Goal: Task Accomplishment & Management: Manage account settings

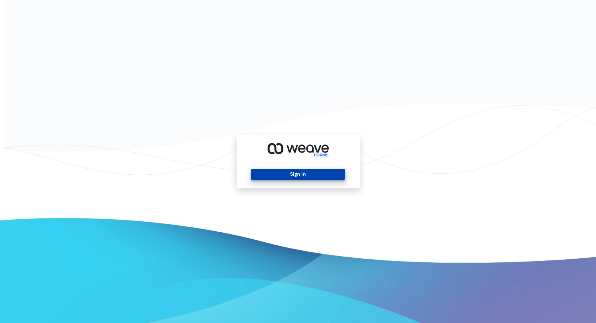
click at [315, 179] on button "Sign In" at bounding box center [298, 174] width 94 height 11
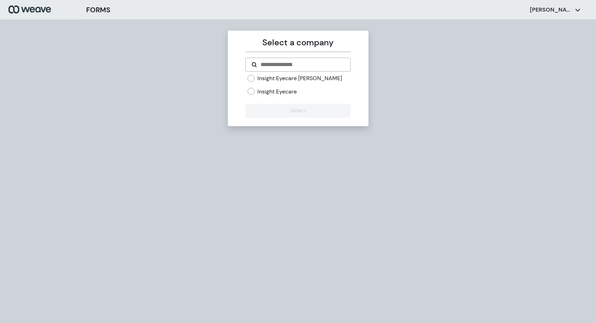
click at [293, 87] on div "Insight Eyecare [PERSON_NAME] Insight Eyecare" at bounding box center [299, 85] width 103 height 21
click at [293, 90] on label "Insight Eyecare" at bounding box center [277, 92] width 39 height 8
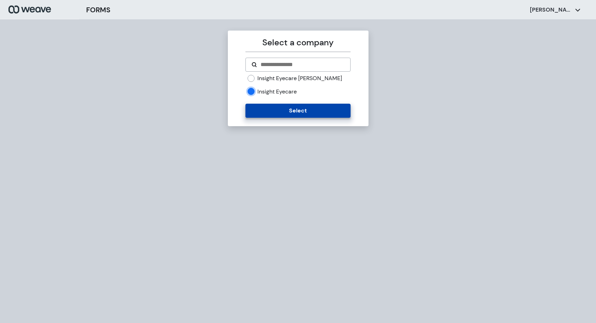
click at [296, 106] on button "Select" at bounding box center [298, 111] width 105 height 14
